Goal: Task Accomplishment & Management: Use online tool/utility

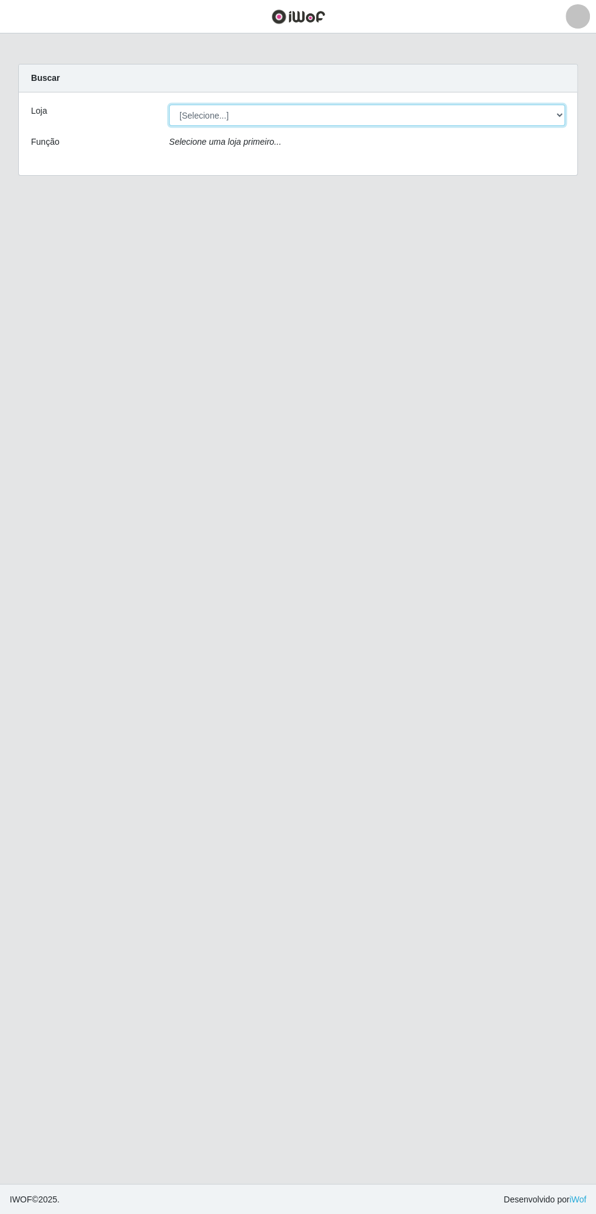
click at [350, 114] on select "[Selecione...] Extrabom - Loja 13 [GEOGRAPHIC_DATA]" at bounding box center [367, 115] width 396 height 21
select select "436"
click at [169, 105] on select "[Selecione...] Extrabom - Loja 13 [GEOGRAPHIC_DATA]" at bounding box center [367, 115] width 396 height 21
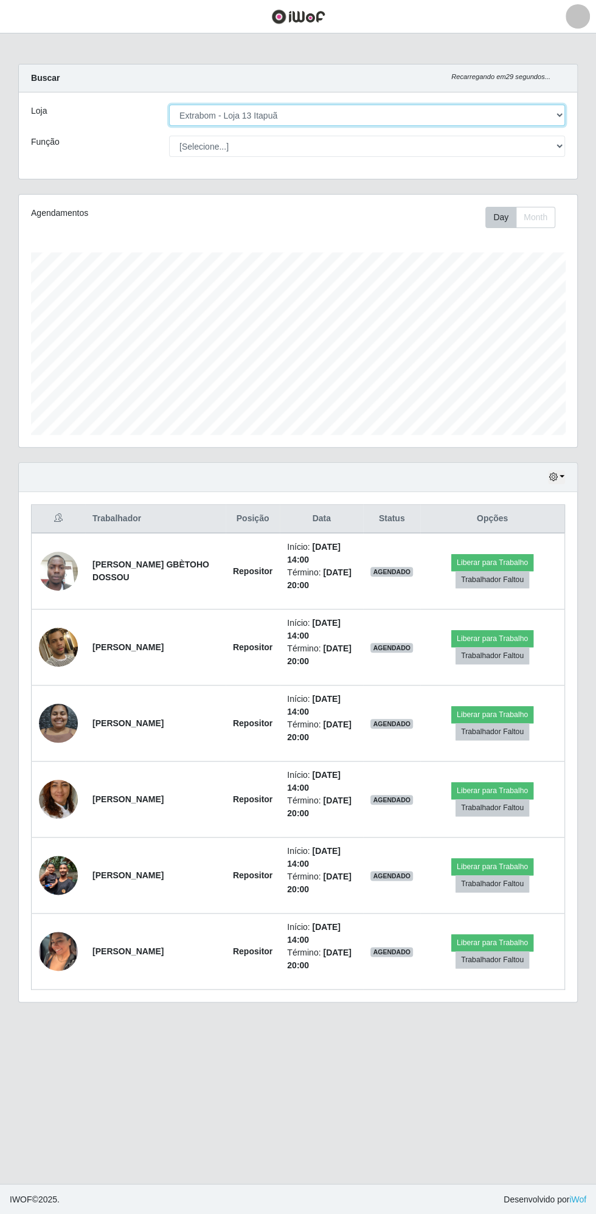
scroll to position [252, 558]
click at [562, 474] on button "button" at bounding box center [556, 477] width 17 height 14
click at [526, 611] on td "Liberar para Trabalho Trabalhador Faltou" at bounding box center [492, 647] width 145 height 76
click at [561, 473] on button "button" at bounding box center [556, 477] width 17 height 14
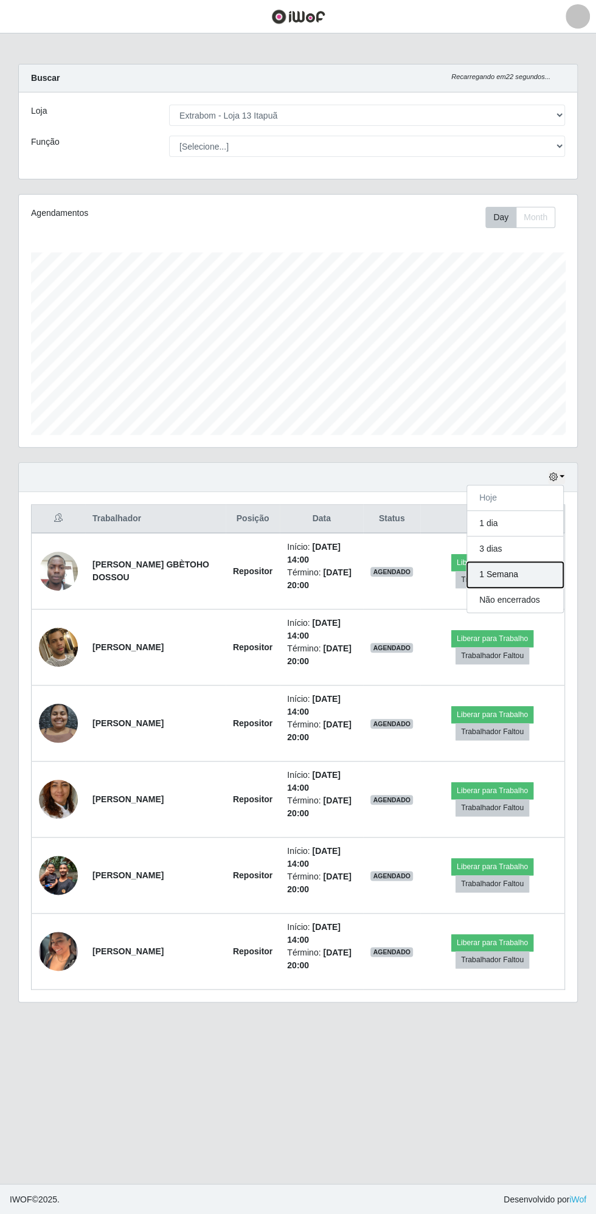
click at [504, 570] on button "1 Semana" at bounding box center [515, 575] width 96 height 26
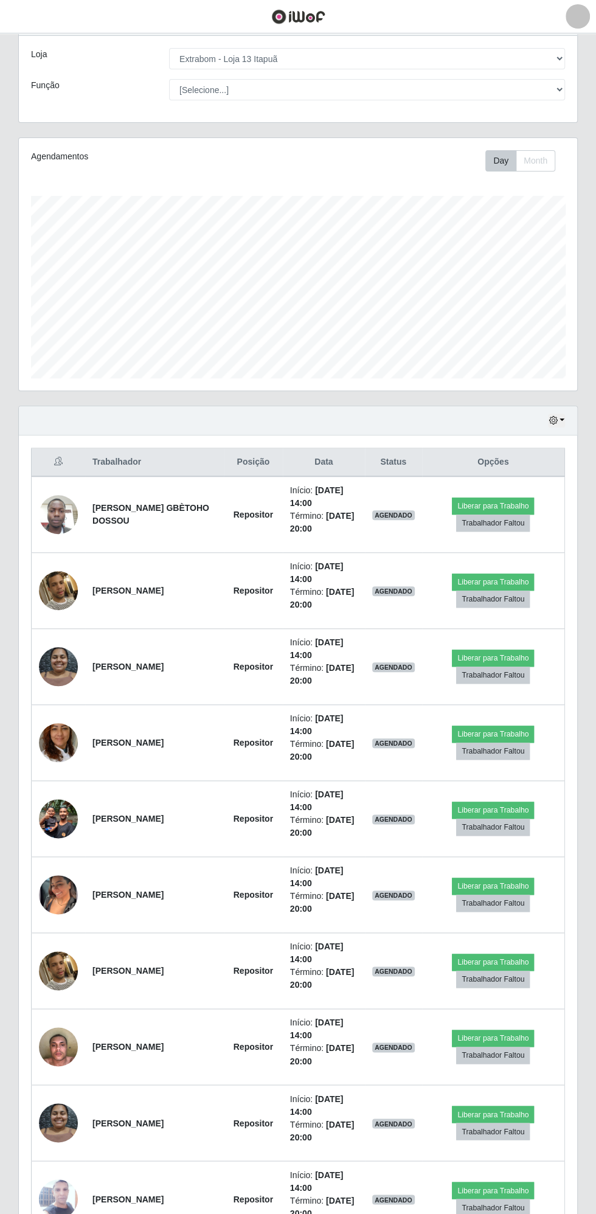
scroll to position [75, 0]
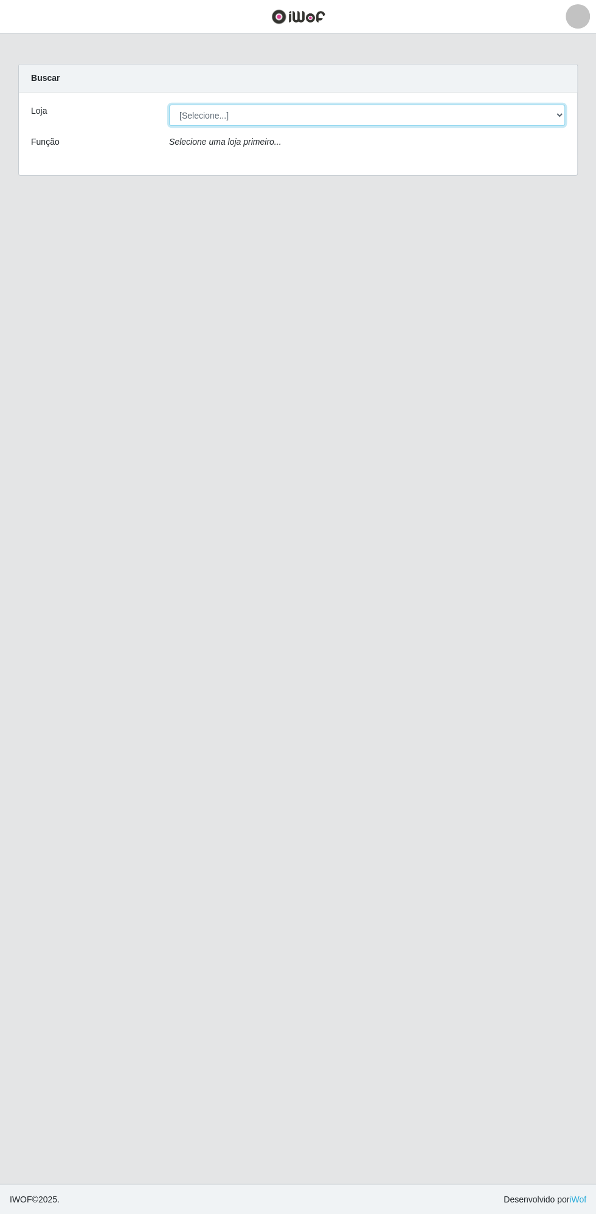
click at [361, 106] on select "[Selecione...] Extrabom - Loja 13 [GEOGRAPHIC_DATA]" at bounding box center [367, 115] width 396 height 21
select select "436"
click at [169, 105] on select "[Selecione...] Extrabom - Loja 13 [GEOGRAPHIC_DATA]" at bounding box center [367, 115] width 396 height 21
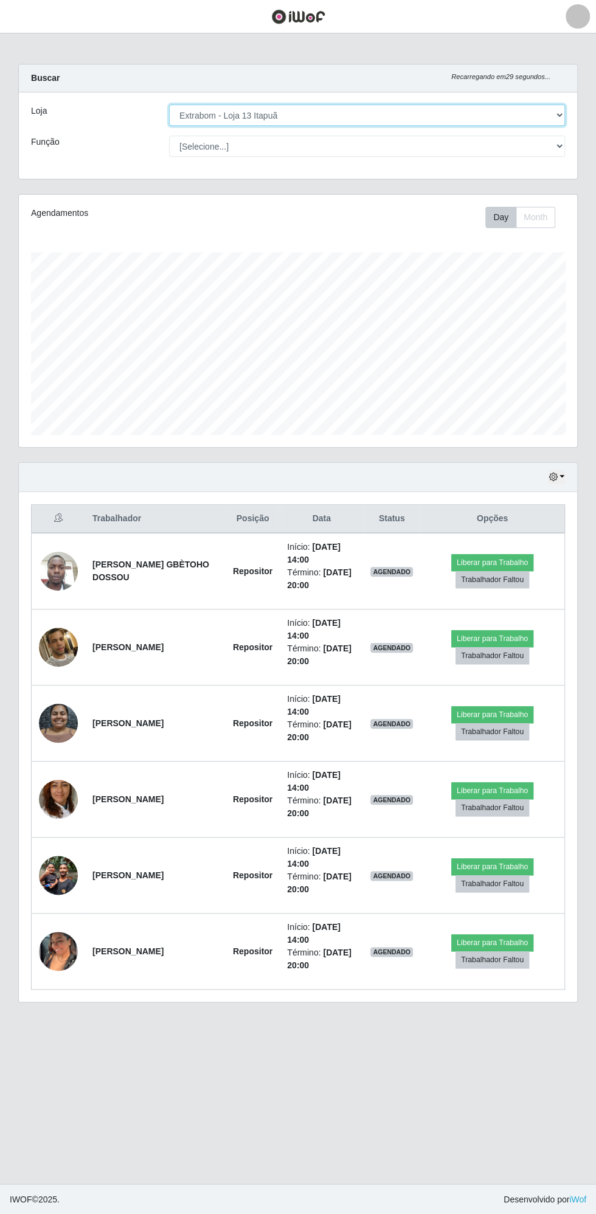
scroll to position [252, 558]
click at [497, 792] on button "Liberar para Trabalho" at bounding box center [492, 790] width 82 height 17
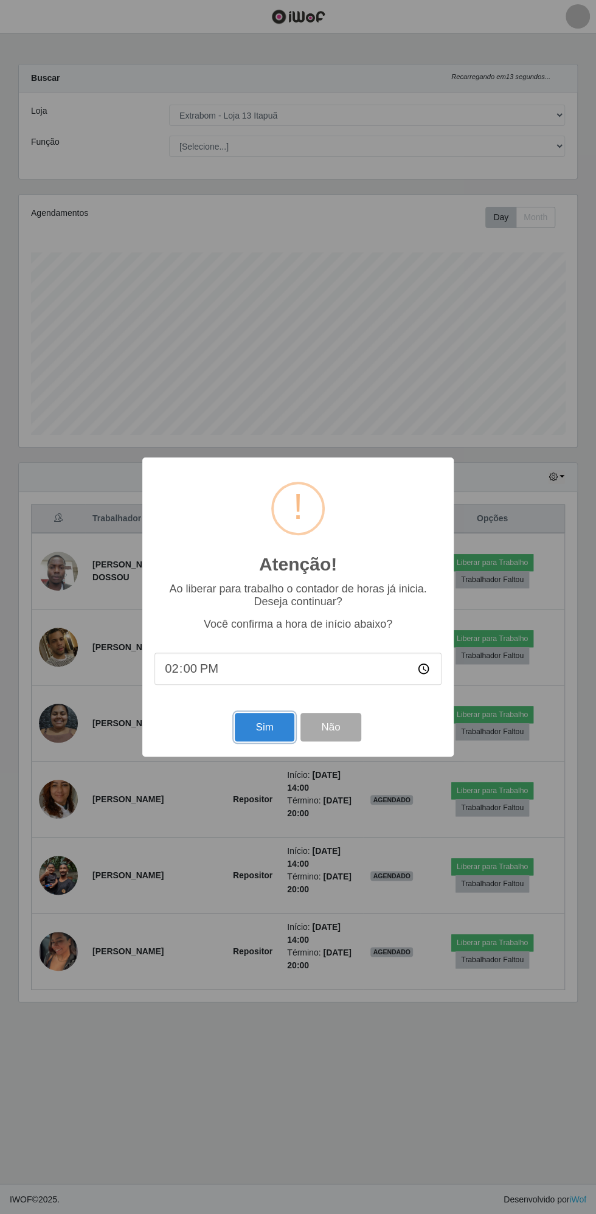
click at [271, 723] on button "Sim" at bounding box center [264, 727] width 59 height 29
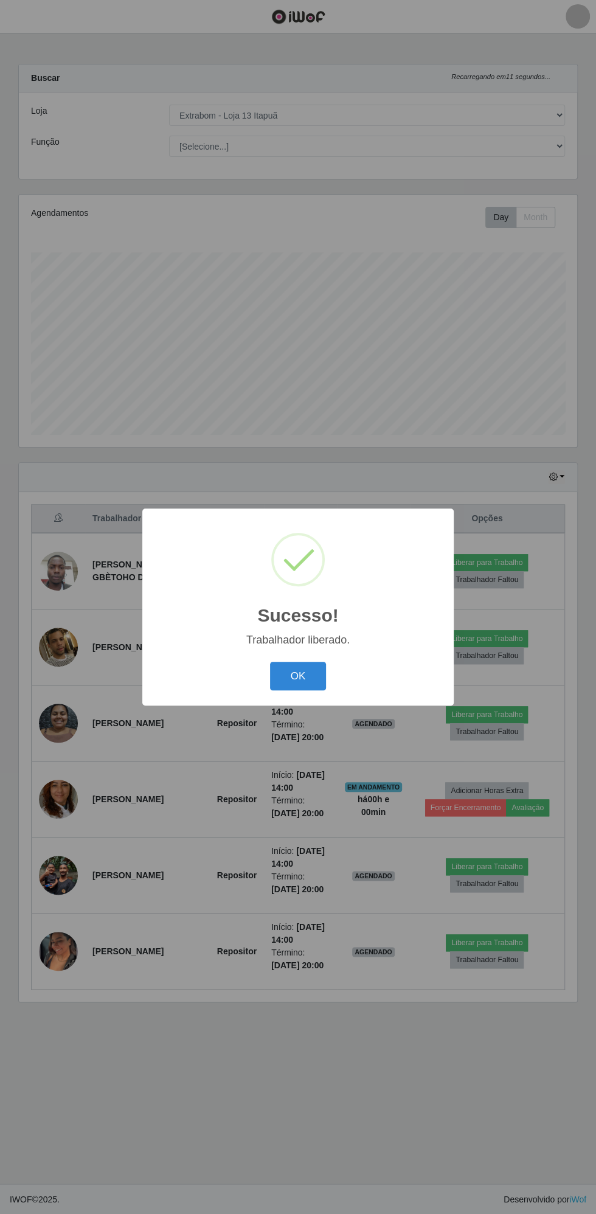
click at [297, 675] on button "OK" at bounding box center [298, 676] width 57 height 29
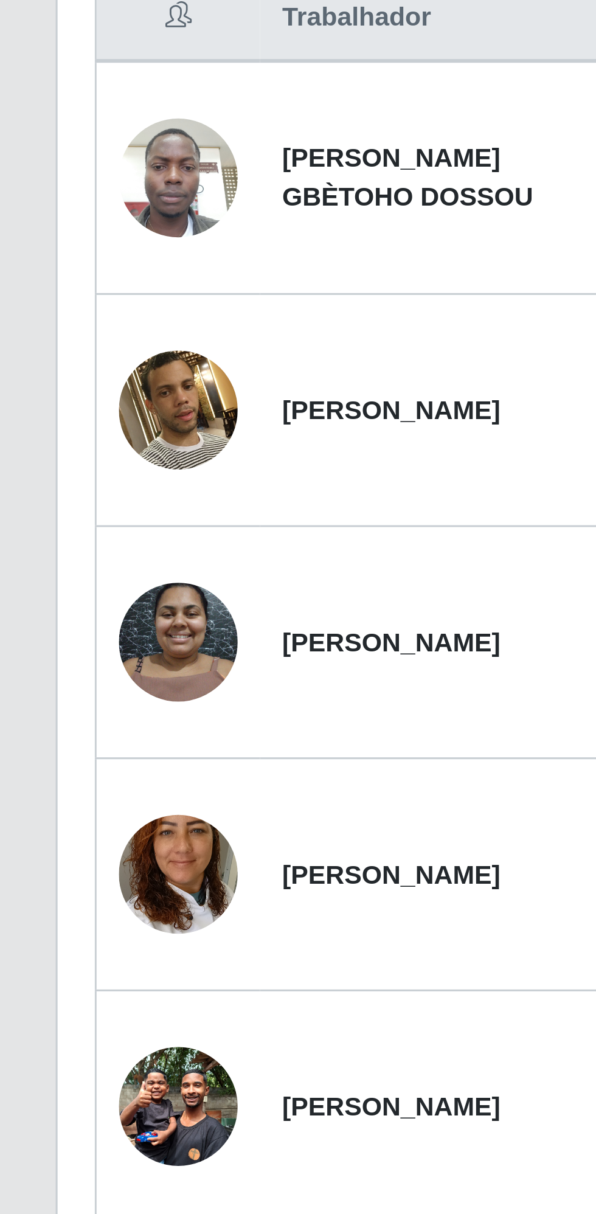
click at [54, 791] on img at bounding box center [58, 799] width 39 height 69
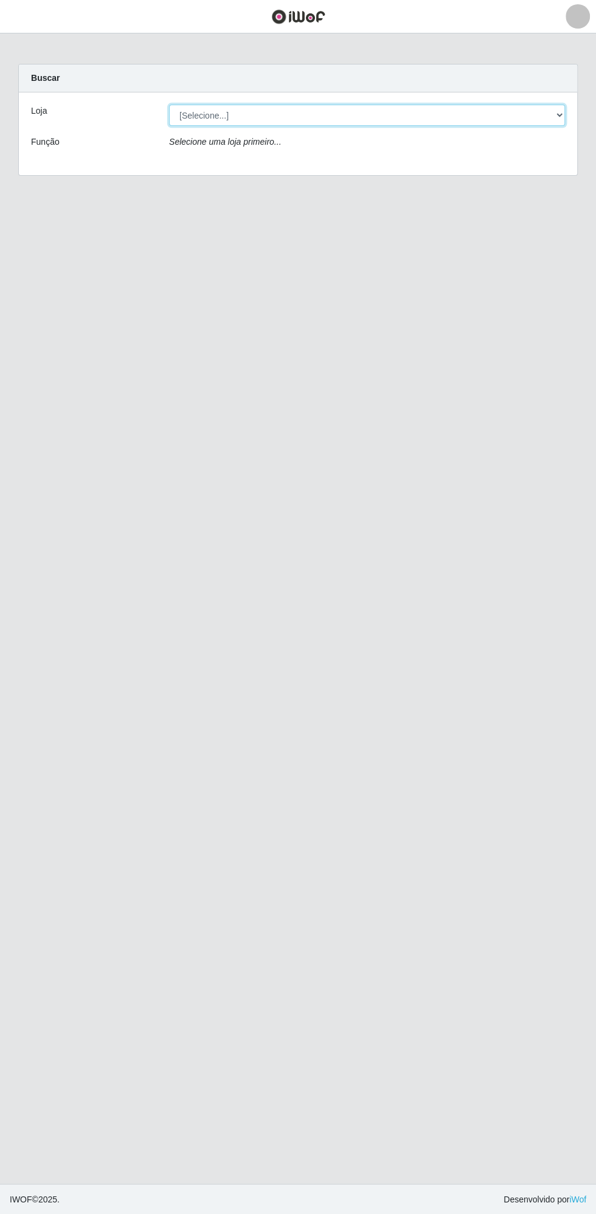
click at [303, 114] on select "[Selecione...] Extrabom - Loja 13 [GEOGRAPHIC_DATA]" at bounding box center [367, 115] width 396 height 21
select select "436"
click at [169, 105] on select "[Selecione...] Extrabom - Loja 13 [GEOGRAPHIC_DATA]" at bounding box center [367, 115] width 396 height 21
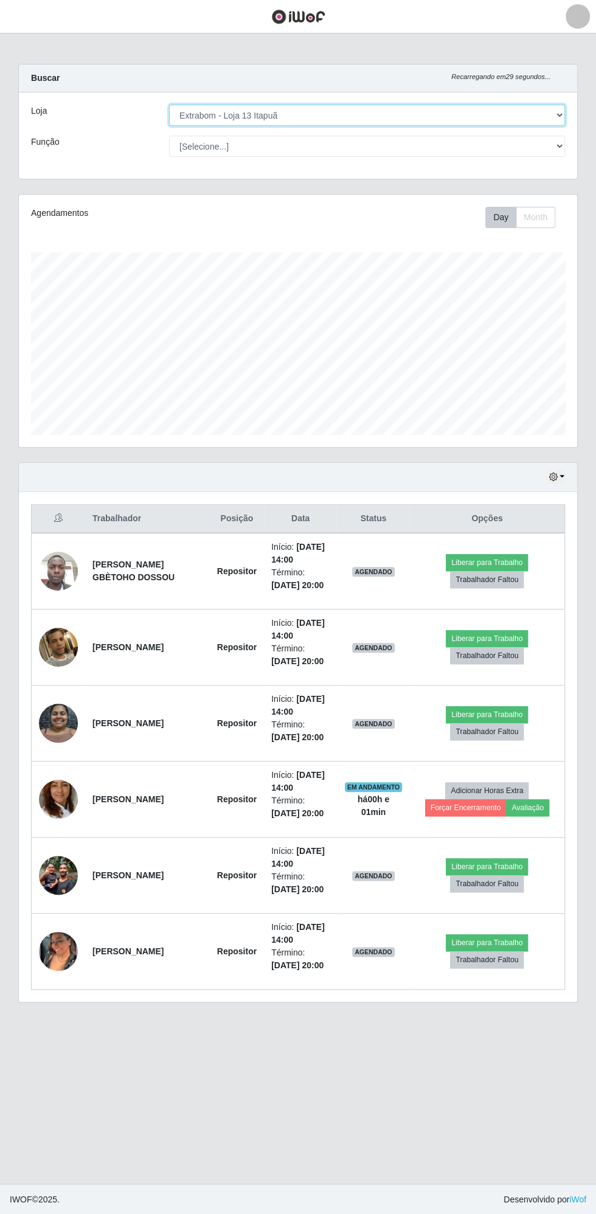
scroll to position [252, 558]
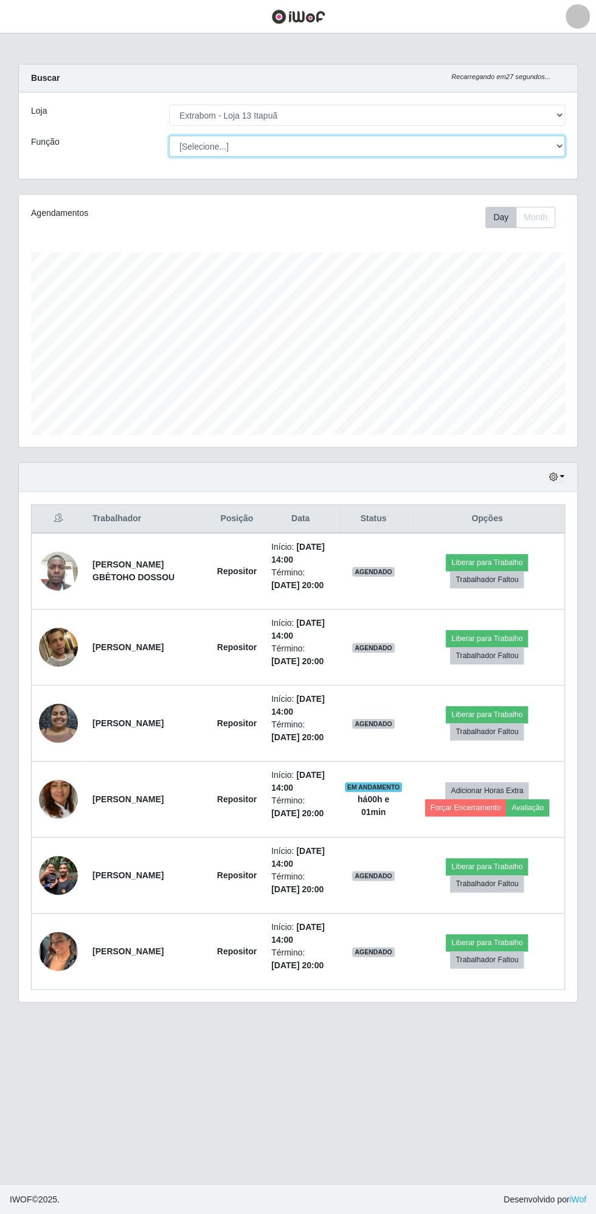
click at [315, 145] on select "[Selecione...] Carregador e Descarregador de Caminhão Carregador e Descarregado…" at bounding box center [367, 146] width 396 height 21
select select "24"
click at [169, 136] on select "[Selecione...] Carregador e Descarregador de Caminhão Carregador e Descarregado…" at bounding box center [367, 146] width 396 height 21
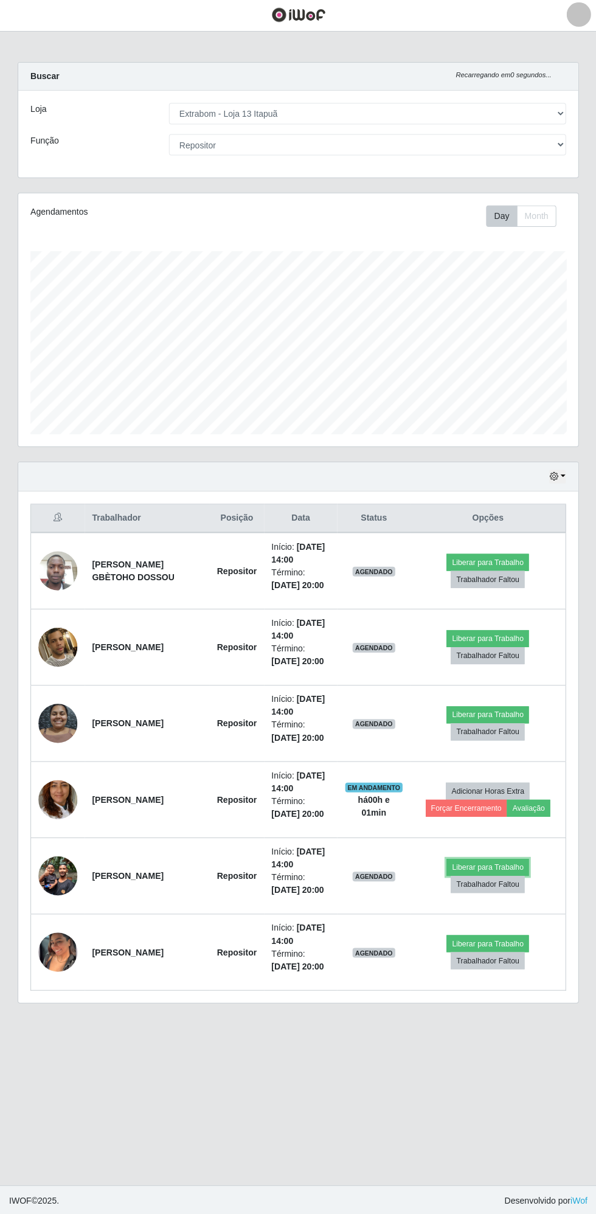
click at [485, 858] on button "Liberar para Trabalho" at bounding box center [487, 866] width 82 height 17
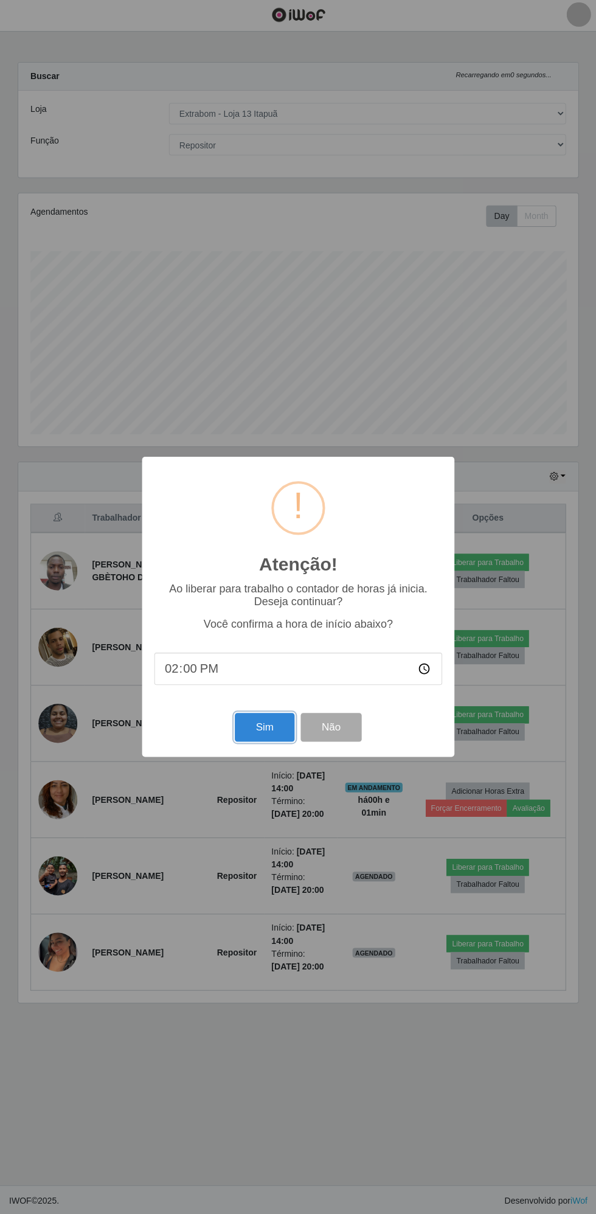
click at [265, 726] on button "Sim" at bounding box center [264, 727] width 59 height 29
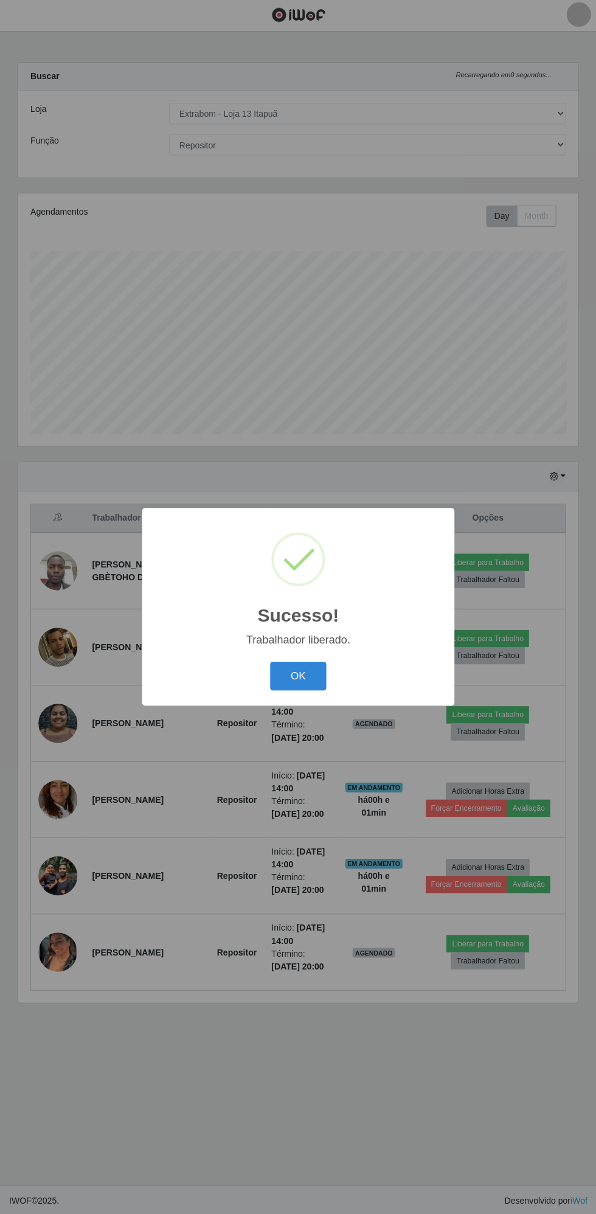
click at [297, 677] on button "OK" at bounding box center [298, 676] width 57 height 29
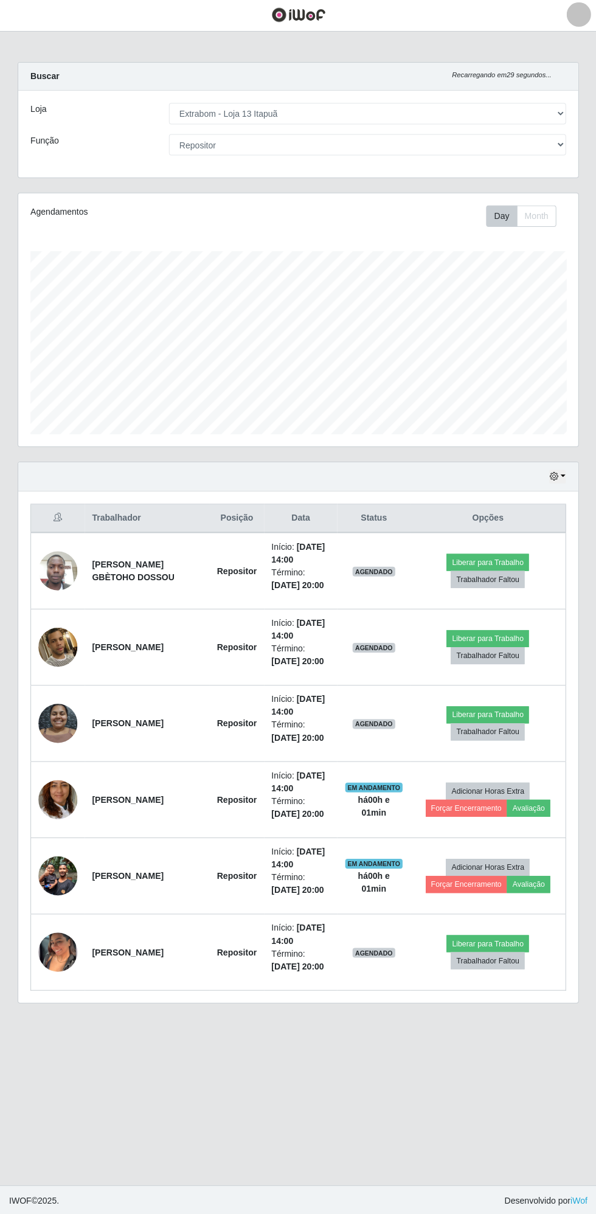
click at [57, 789] on img at bounding box center [58, 799] width 39 height 69
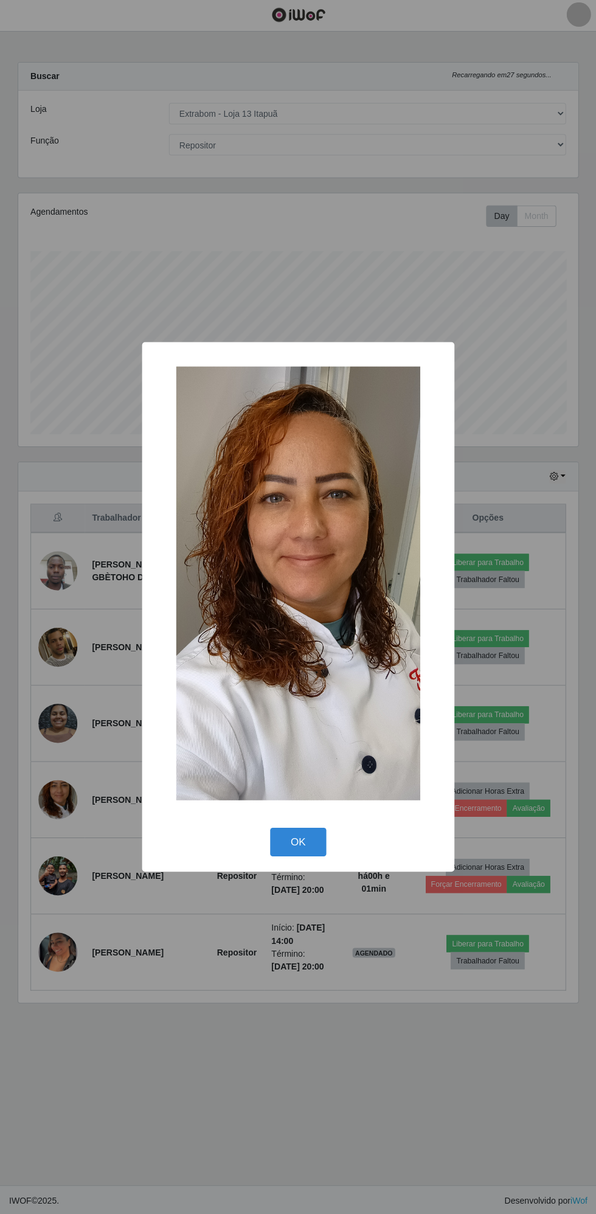
click at [263, 598] on img at bounding box center [297, 583] width 243 height 432
click at [269, 610] on img at bounding box center [297, 583] width 243 height 432
click at [276, 539] on img at bounding box center [297, 583] width 243 height 432
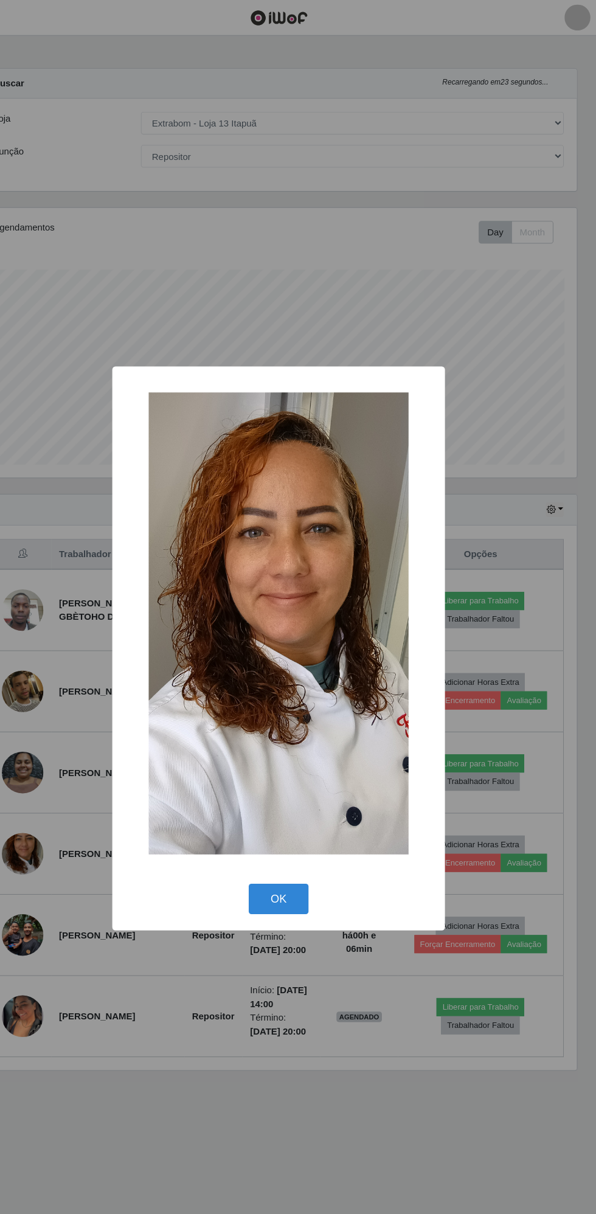
scroll to position [0, 0]
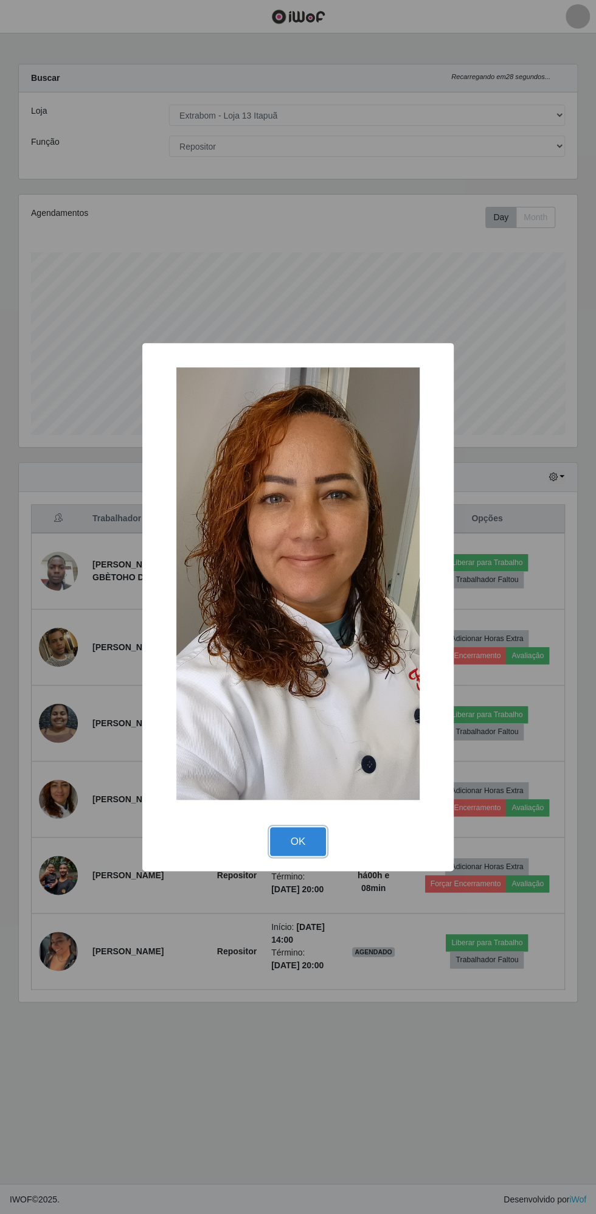
click at [297, 841] on button "OK" at bounding box center [298, 841] width 57 height 29
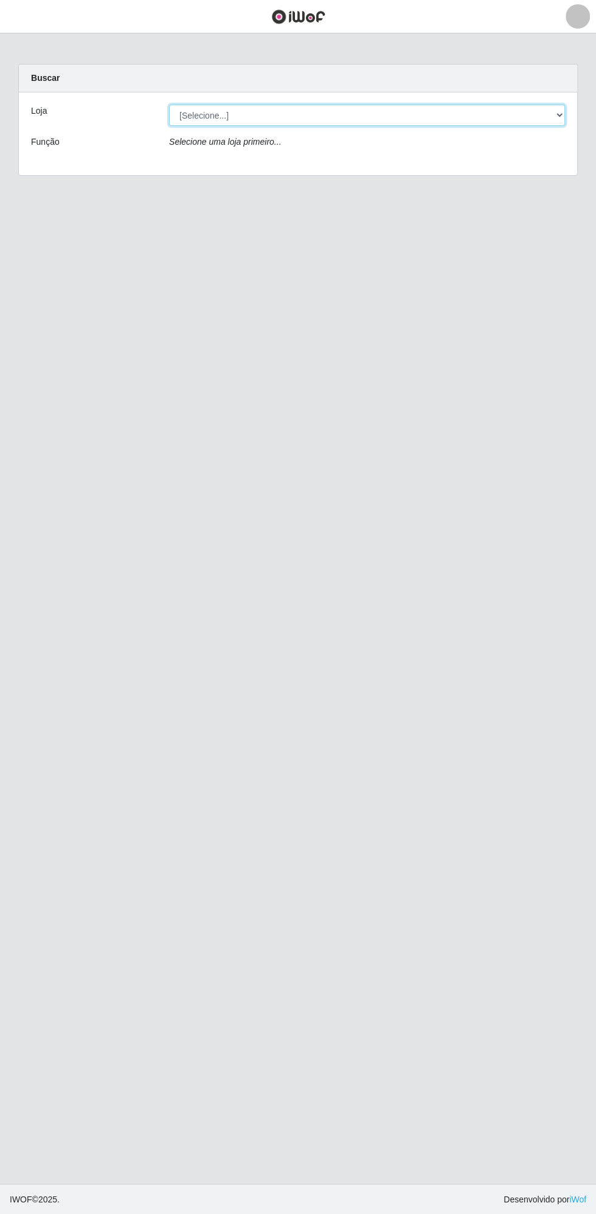
click at [431, 111] on select "[Selecione...] Extrabom - Loja 13 [GEOGRAPHIC_DATA]" at bounding box center [367, 115] width 396 height 21
select select "436"
click at [169, 105] on select "[Selecione...] Extrabom - Loja 13 [GEOGRAPHIC_DATA]" at bounding box center [367, 115] width 396 height 21
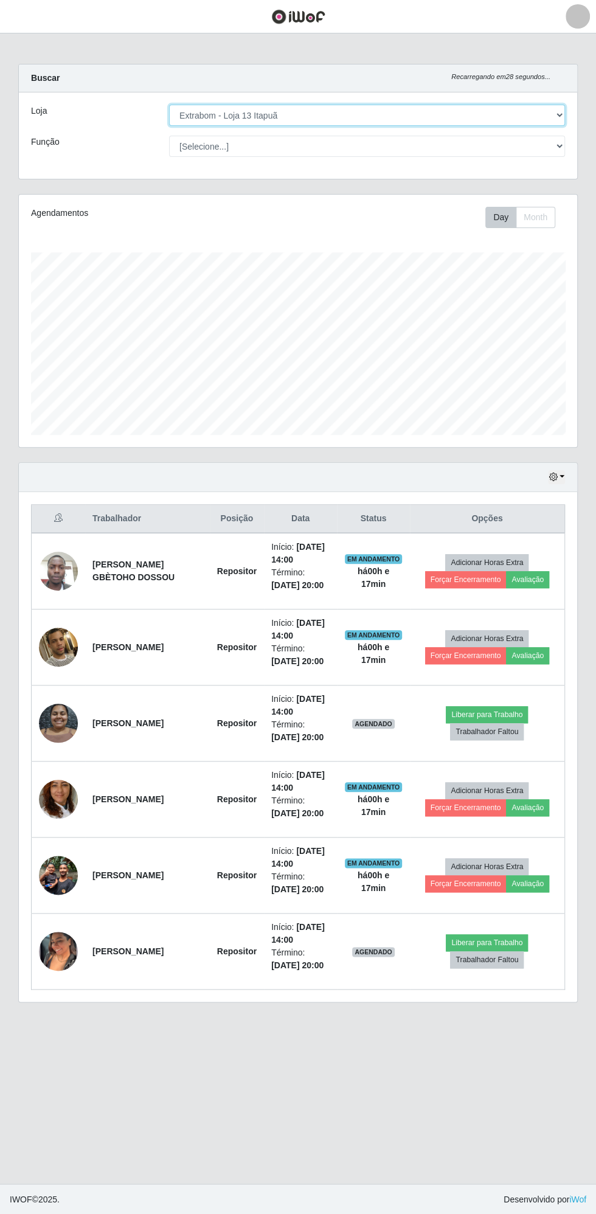
scroll to position [252, 558]
click at [52, 718] on img at bounding box center [58, 723] width 39 height 52
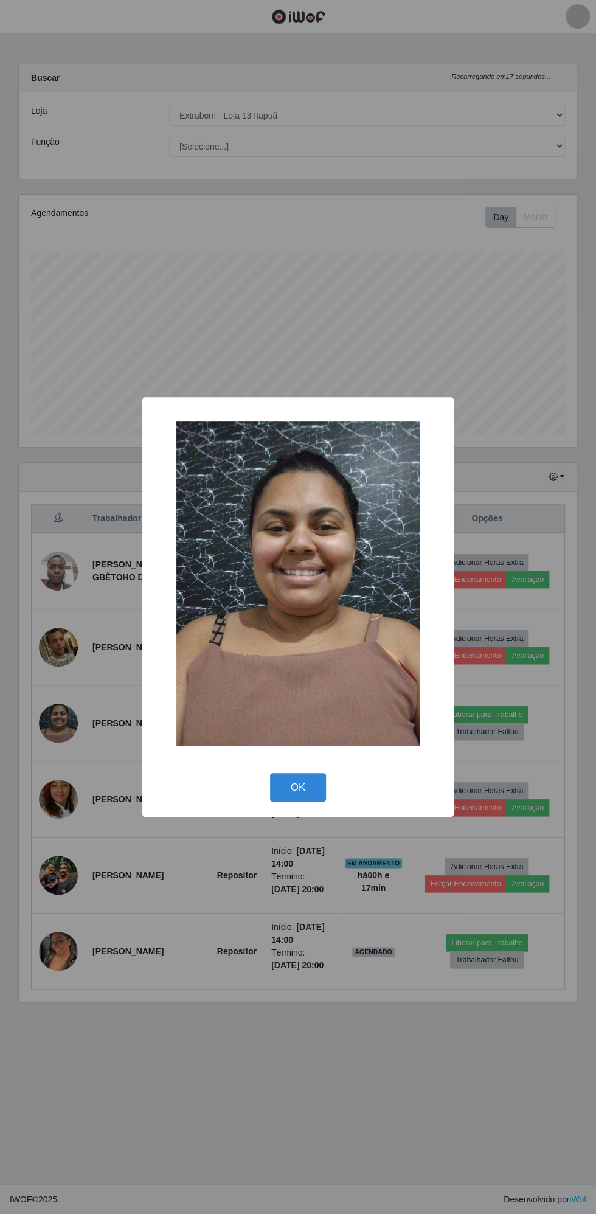
click at [304, 792] on button "OK" at bounding box center [298, 787] width 57 height 29
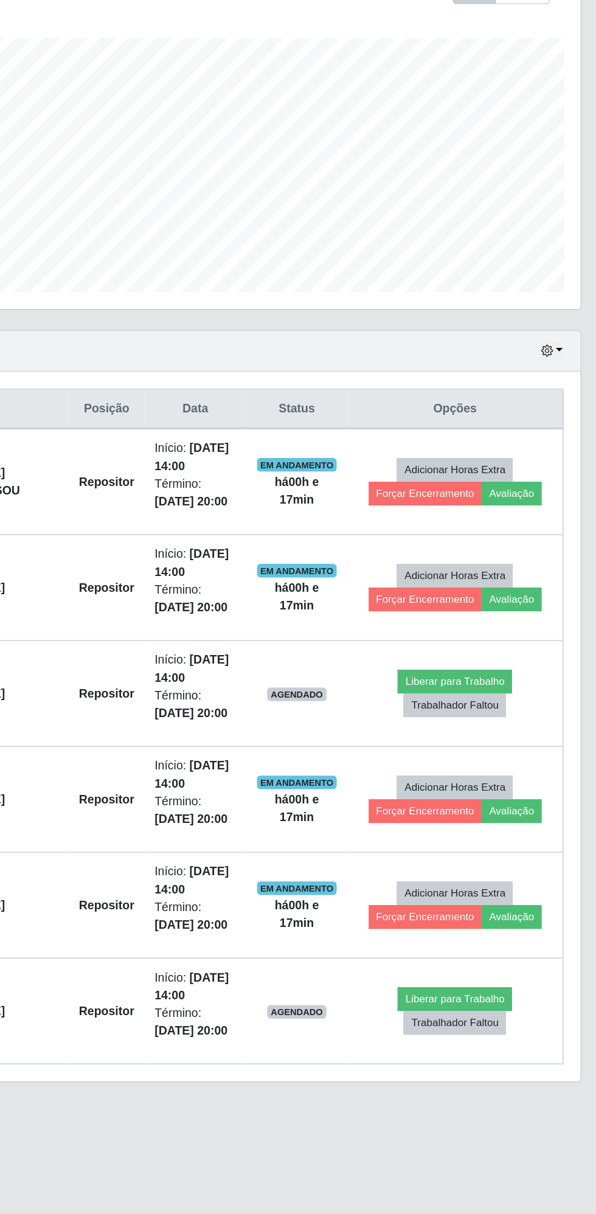
scroll to position [0, 0]
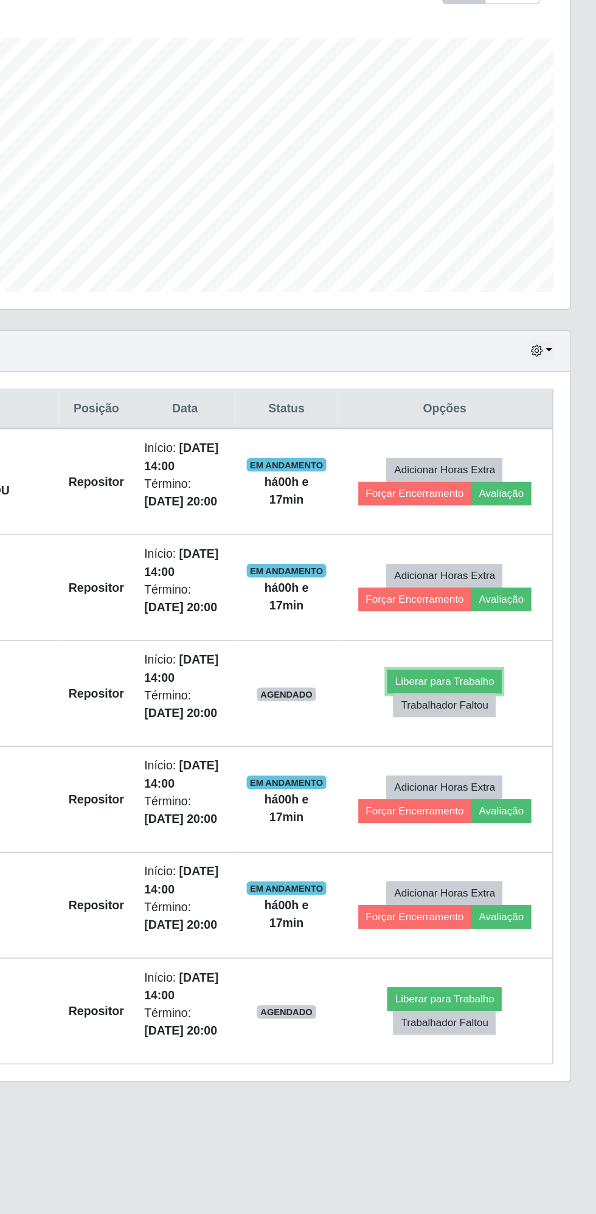
click at [484, 710] on button "Liberar para Trabalho" at bounding box center [487, 714] width 82 height 17
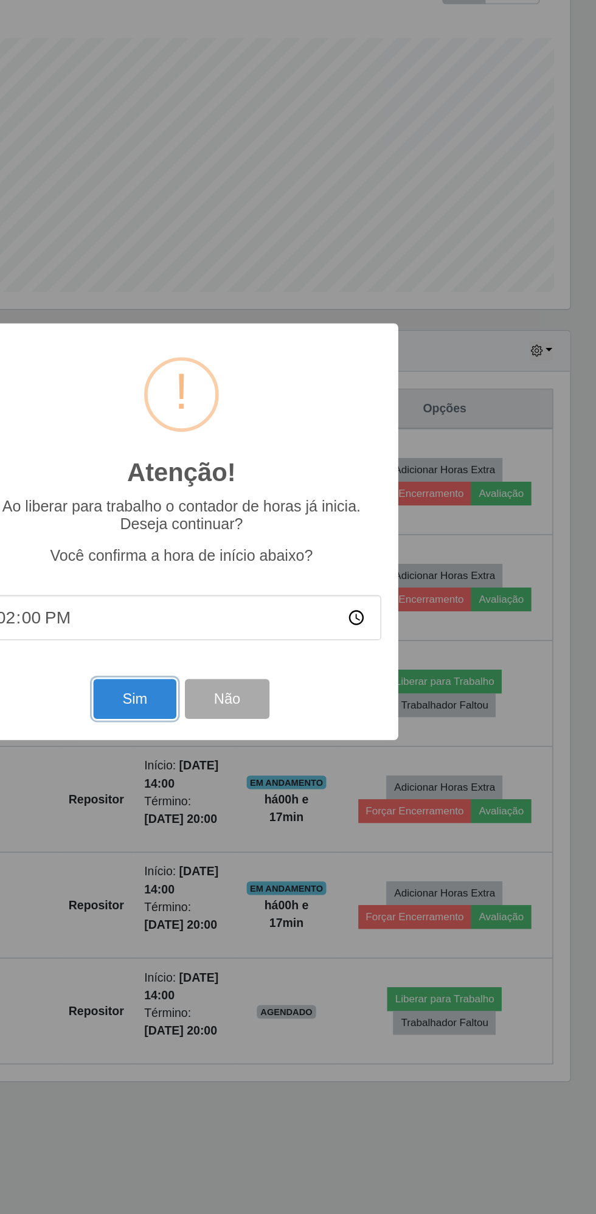
click at [263, 732] on button "Sim" at bounding box center [264, 727] width 59 height 29
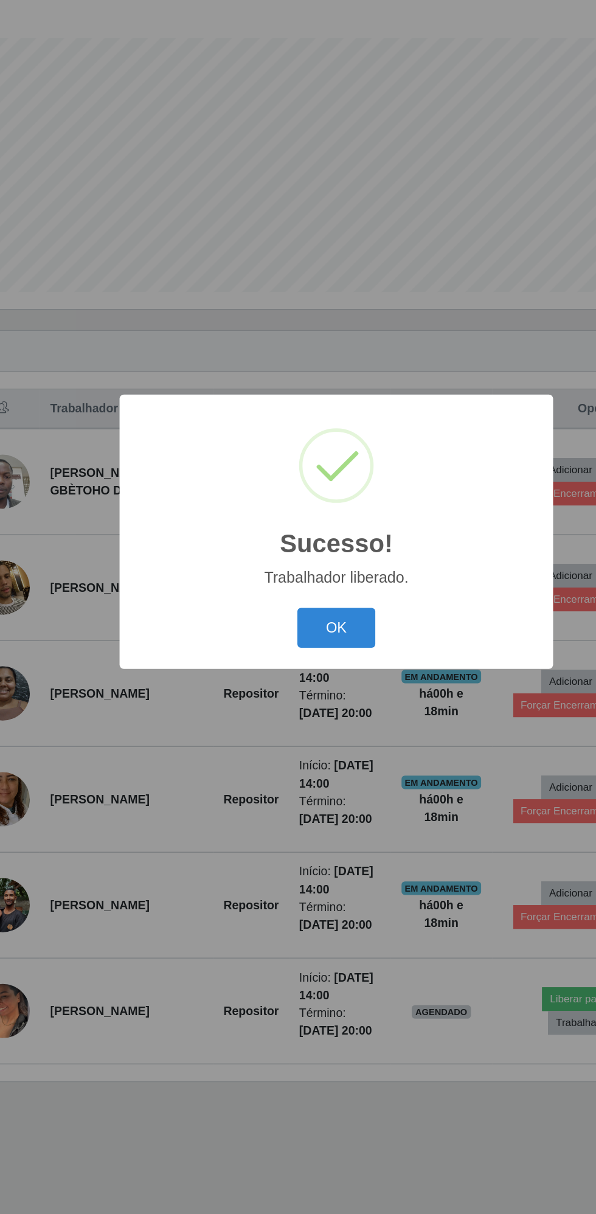
click at [301, 679] on button "OK" at bounding box center [298, 676] width 57 height 29
